Goal: Navigation & Orientation: Find specific page/section

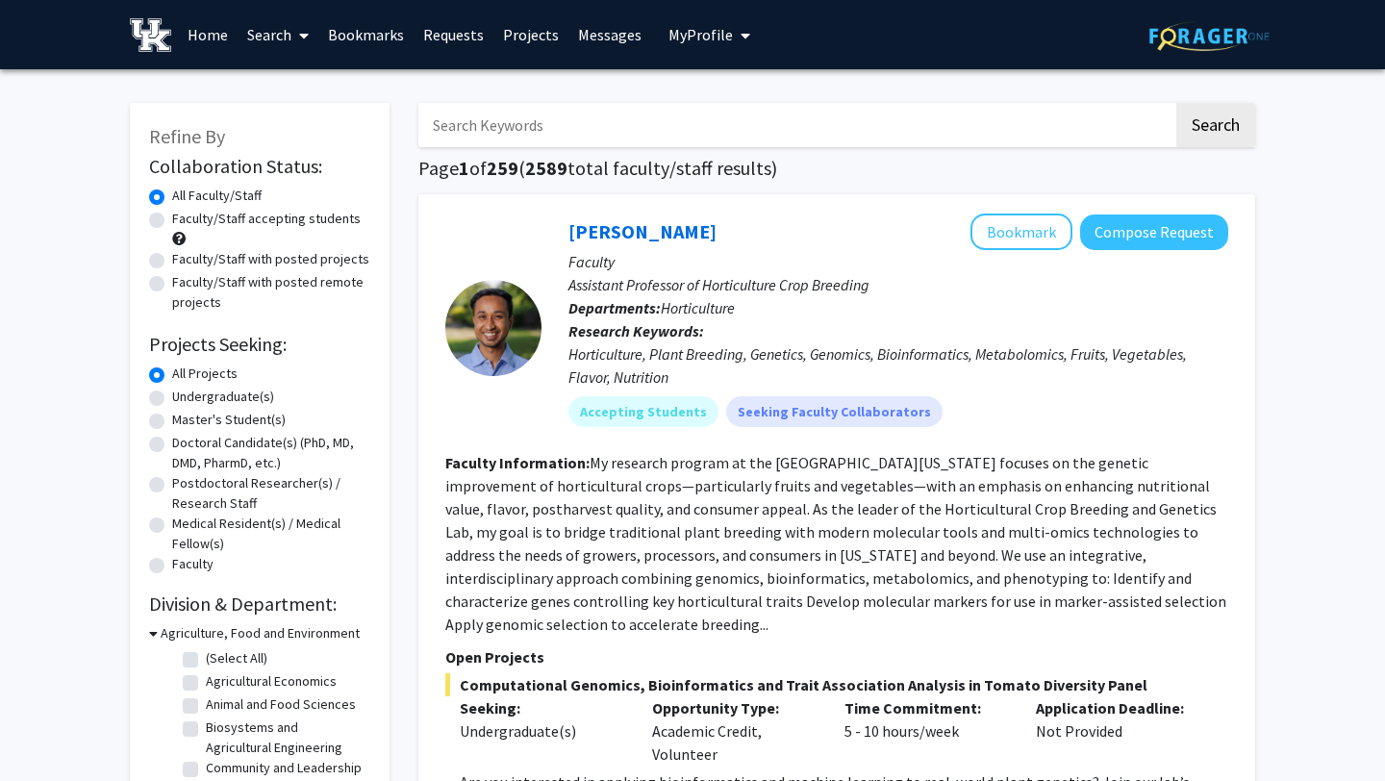
click at [693, 18] on button "My Profile" at bounding box center [709, 34] width 93 height 69
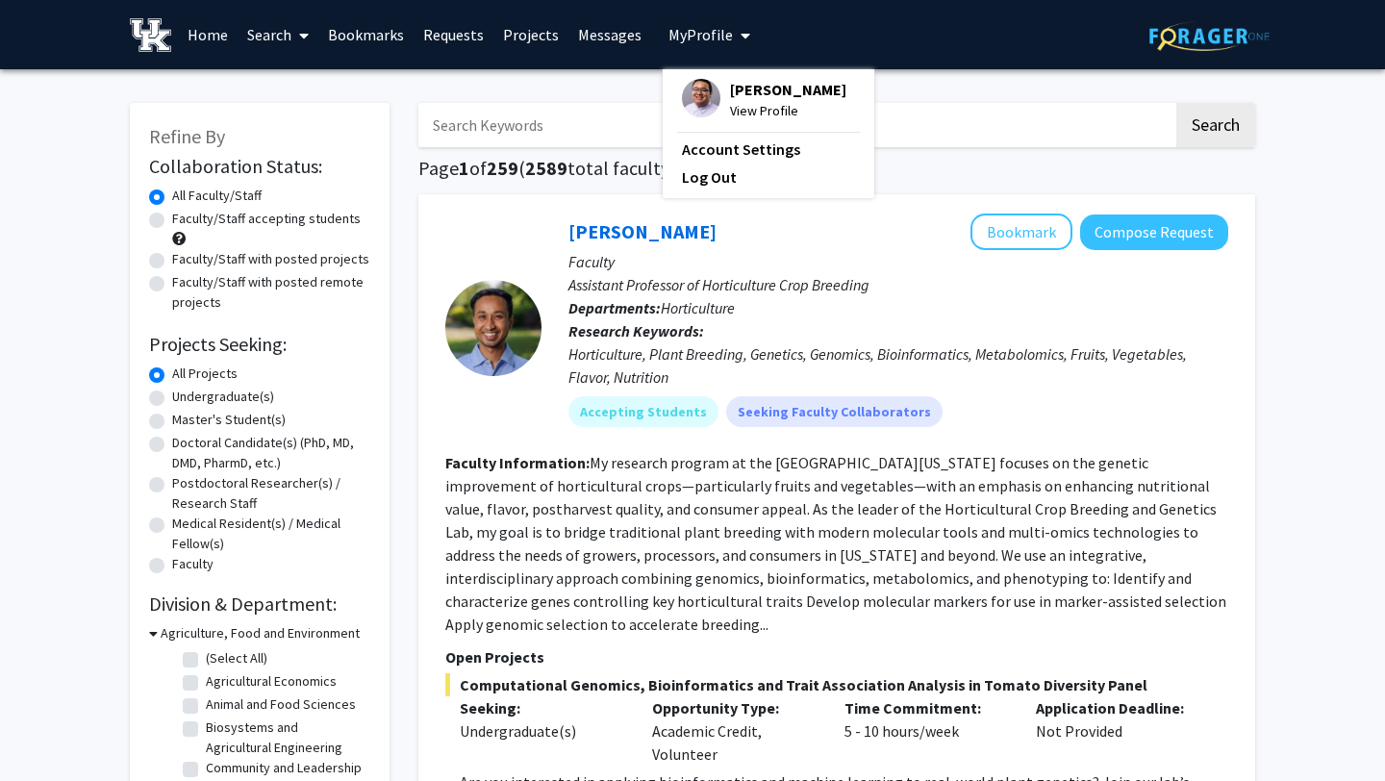
click at [719, 113] on div "[PERSON_NAME] View Profile" at bounding box center [764, 100] width 164 height 42
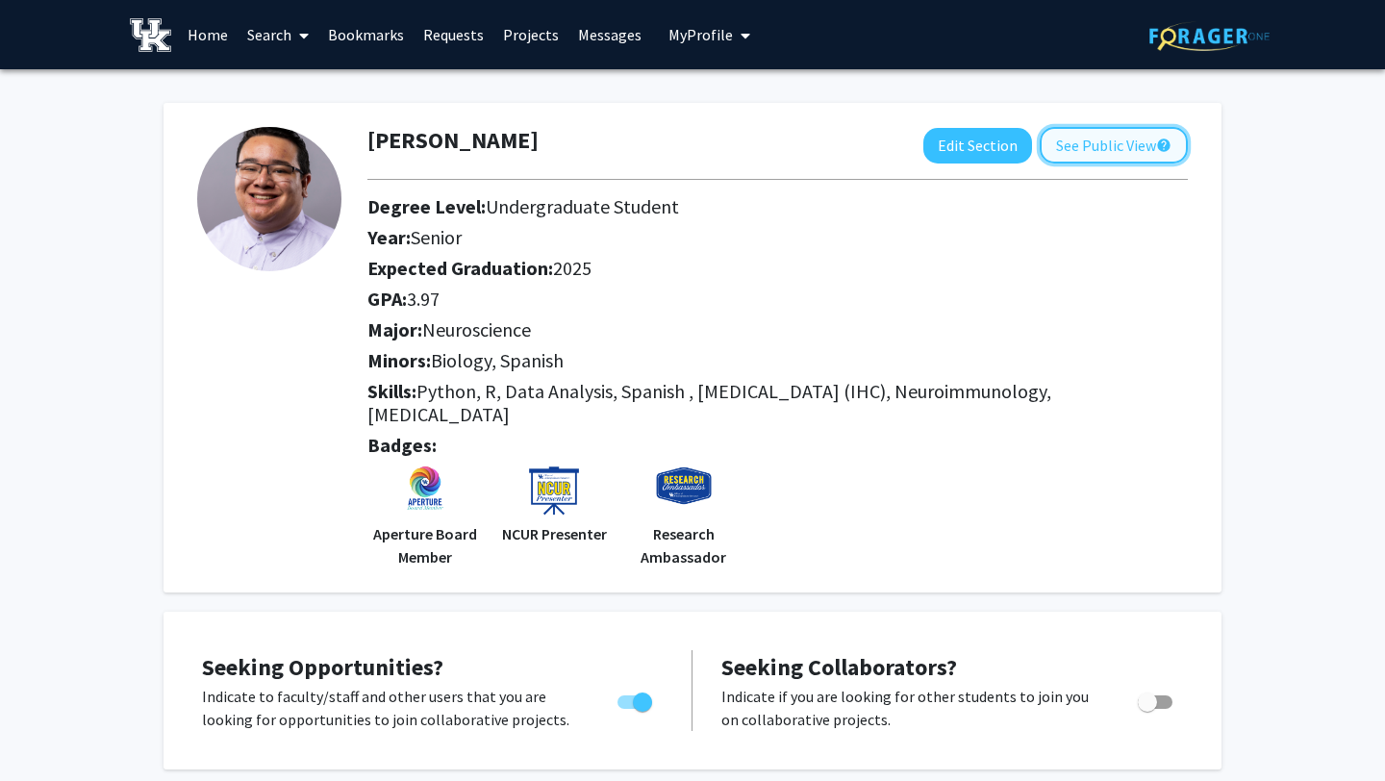
click at [1077, 150] on button "See Public View help" at bounding box center [1114, 145] width 148 height 37
